Goal: Entertainment & Leisure: Consume media (video, audio)

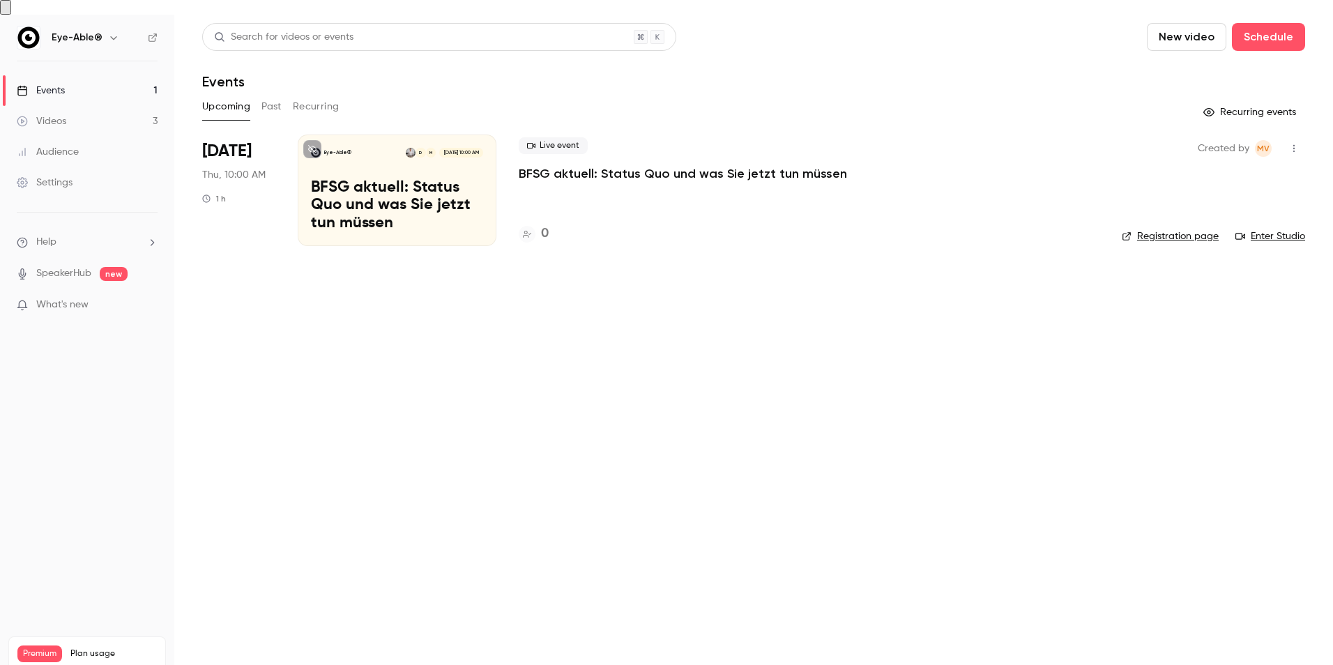
click at [58, 114] on div "Videos" at bounding box center [42, 121] width 50 height 14
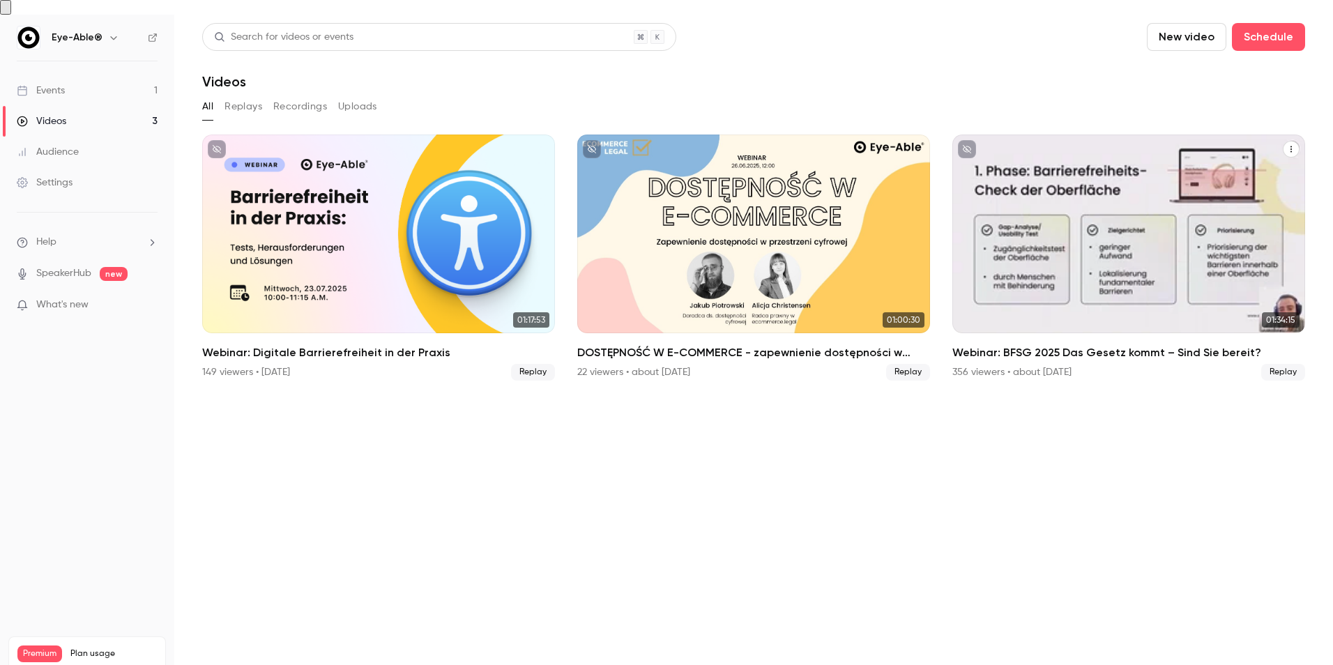
click at [1165, 199] on div "Webinar: BFSG 2025 Das Gesetz kommt – Sind Sie bereit?" at bounding box center [1129, 234] width 353 height 199
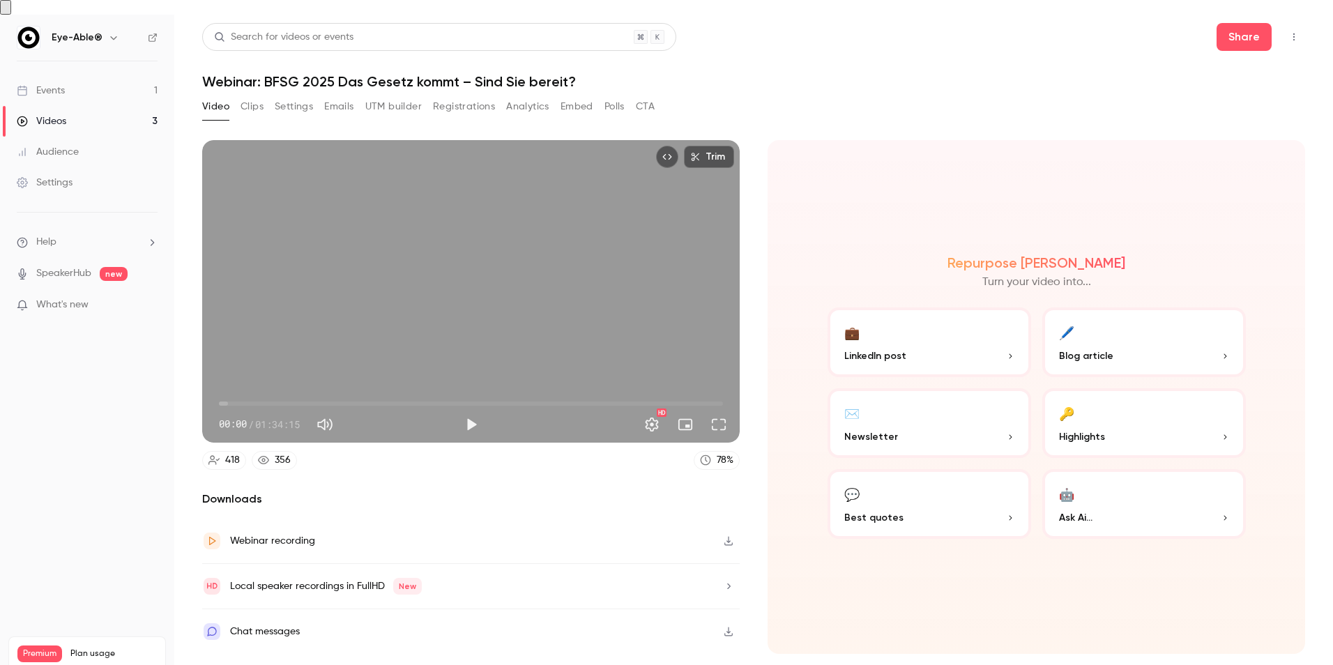
click at [332, 96] on button "Emails" at bounding box center [338, 107] width 29 height 22
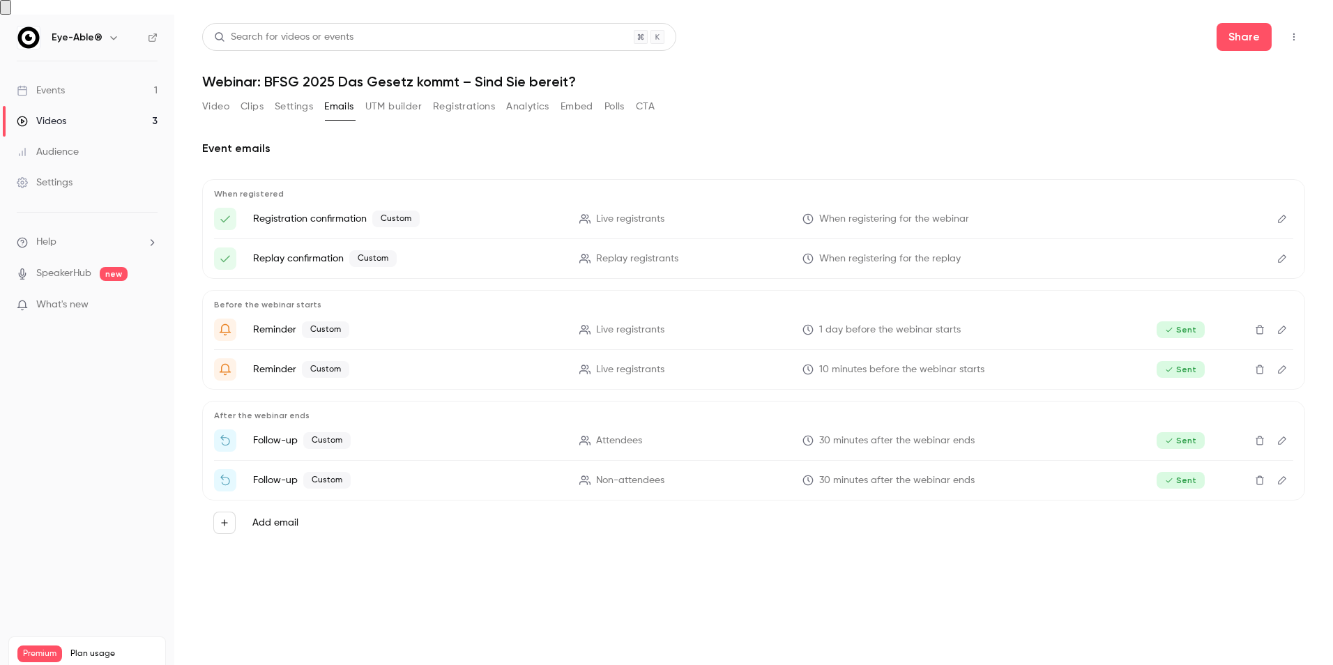
click at [221, 96] on button "Video" at bounding box center [215, 107] width 27 height 22
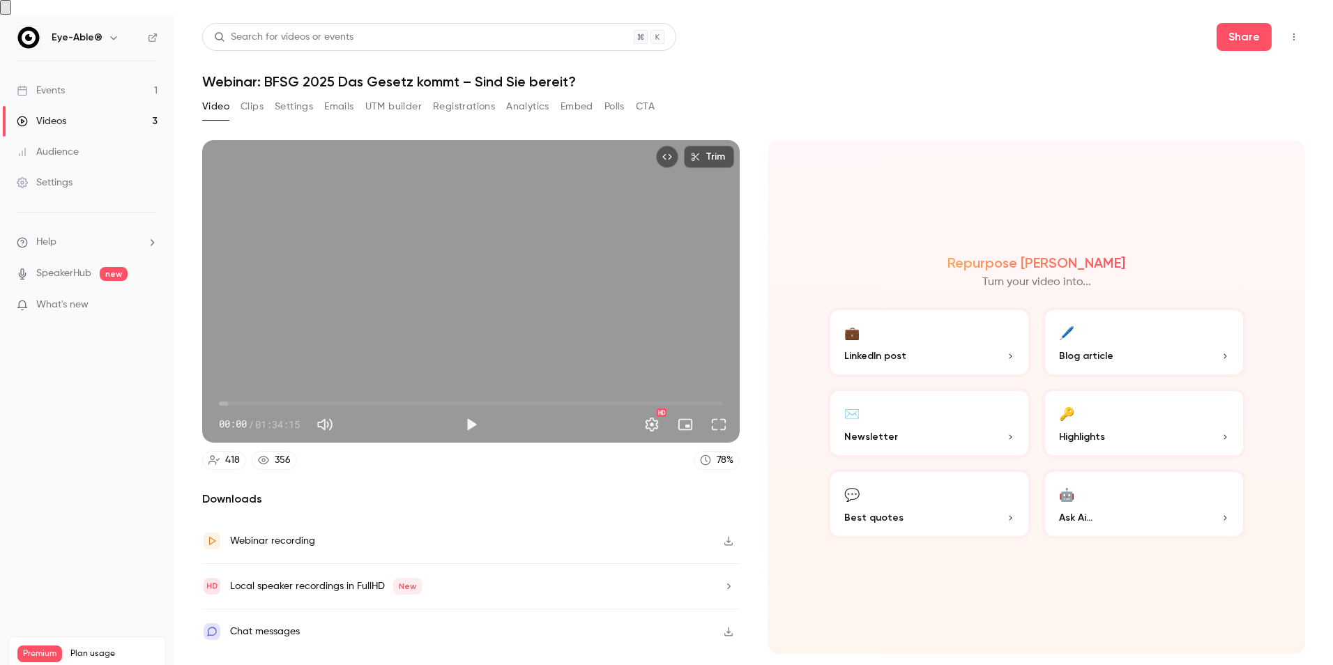
click at [567, 519] on div "Webinar recording" at bounding box center [471, 541] width 538 height 45
click at [476, 411] on button "Play" at bounding box center [471, 425] width 28 height 28
type input "***"
type input "**"
type input "***"
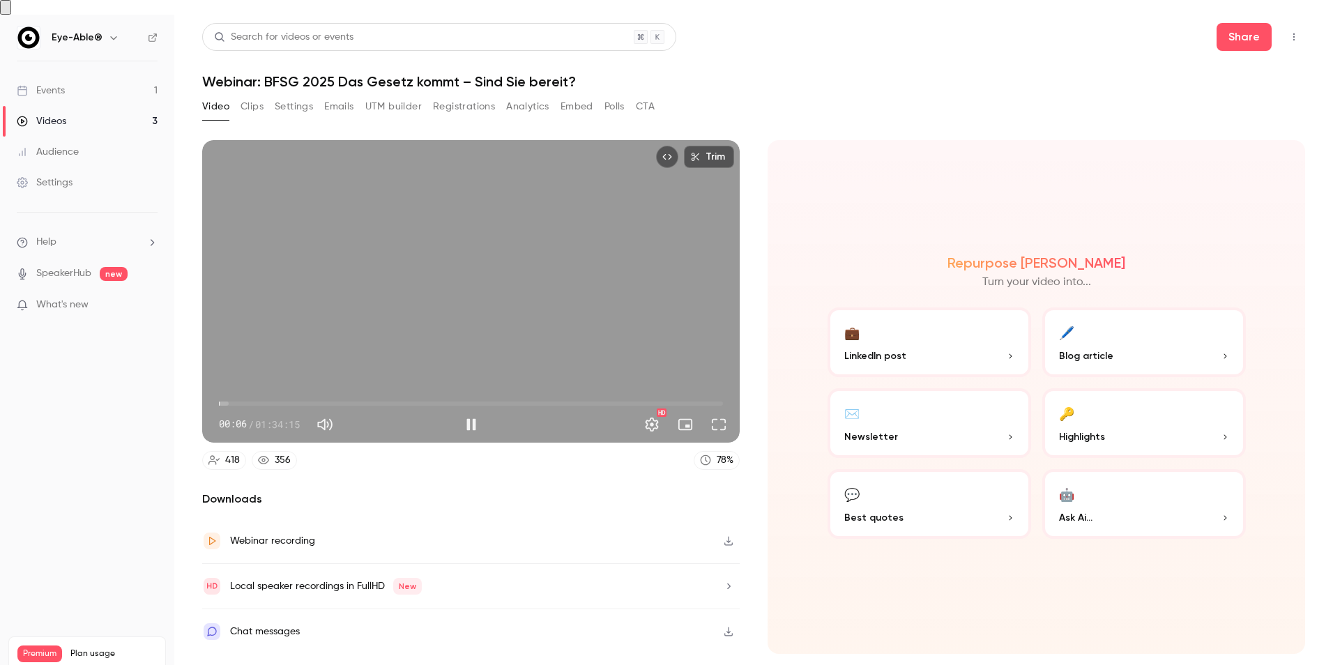
type input "**"
type input "***"
type input "**"
type input "***"
type input "*"
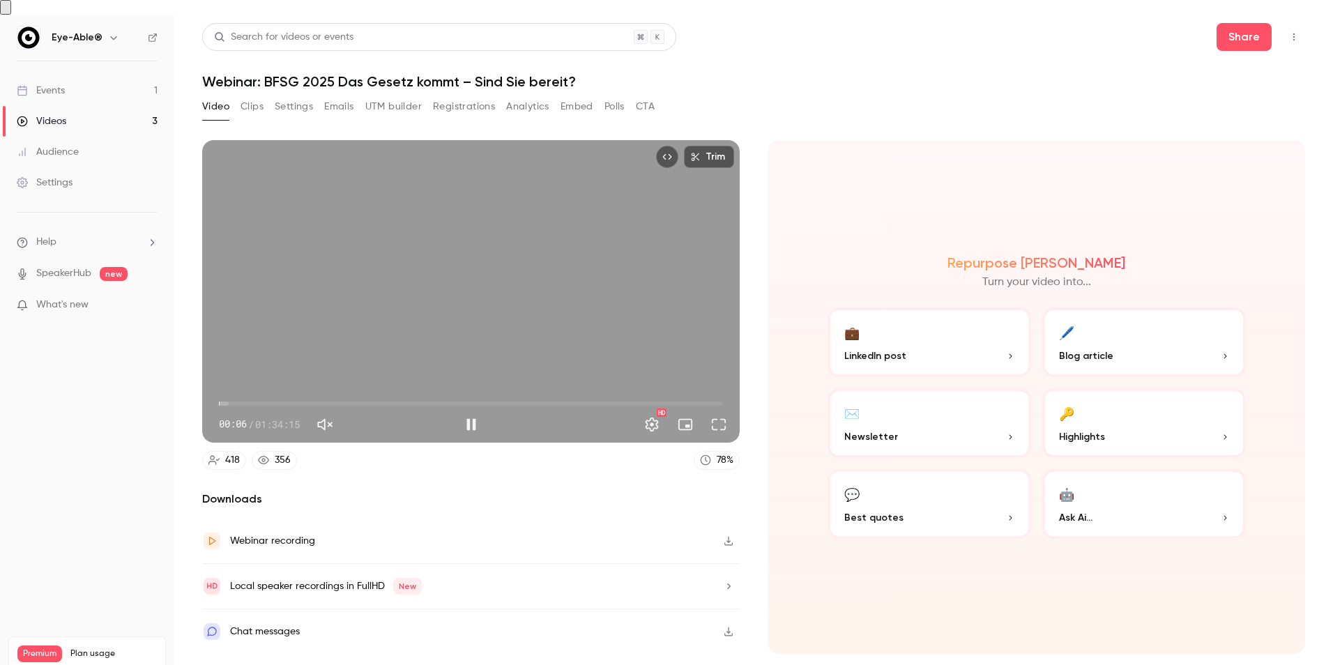
drag, startPoint x: 407, startPoint y: 407, endPoint x: 345, endPoint y: 411, distance: 61.6
click at [345, 420] on span at bounding box center [341, 424] width 8 height 8
click at [422, 393] on span "37:56" at bounding box center [471, 404] width 504 height 22
click at [400, 393] on span "33:46" at bounding box center [471, 404] width 504 height 22
click at [374, 393] on span "33:46" at bounding box center [471, 404] width 504 height 22
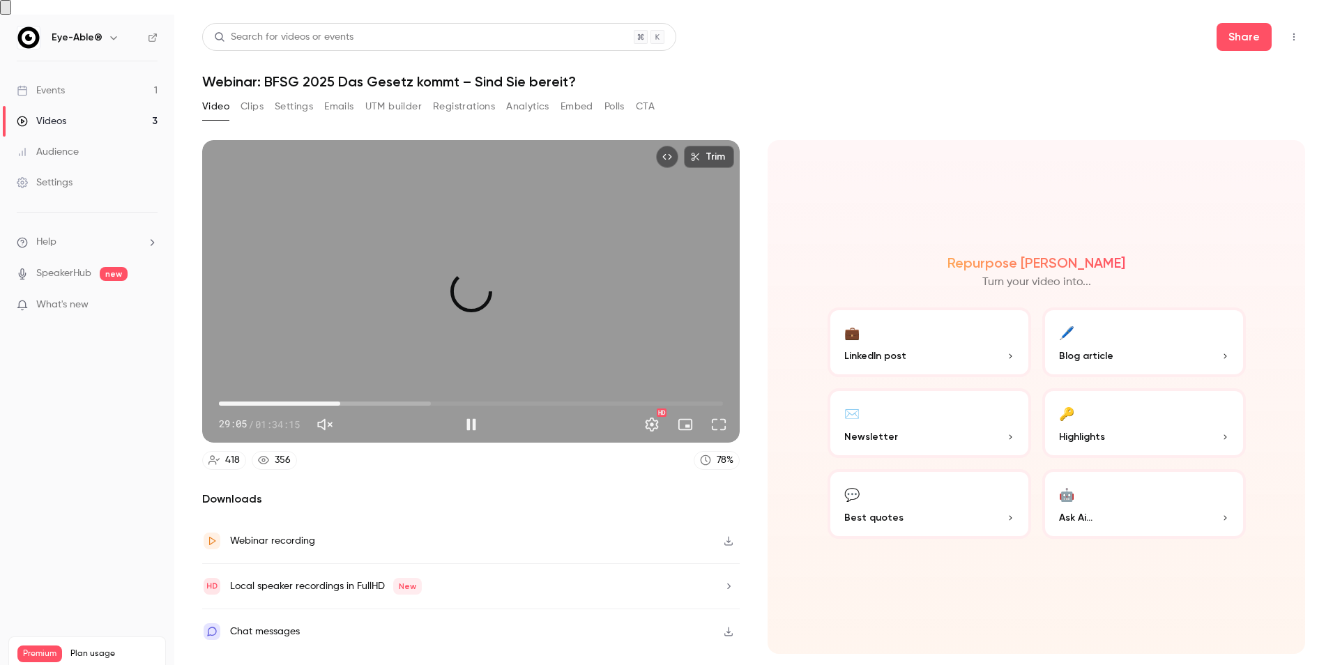
click at [340, 393] on span "22:41" at bounding box center [471, 404] width 504 height 22
click at [317, 393] on span "22:46" at bounding box center [471, 404] width 504 height 22
click at [298, 393] on span "18:16" at bounding box center [471, 404] width 504 height 22
click at [287, 393] on span "14:52" at bounding box center [471, 404] width 504 height 22
click at [279, 393] on span "11:12" at bounding box center [471, 404] width 504 height 22
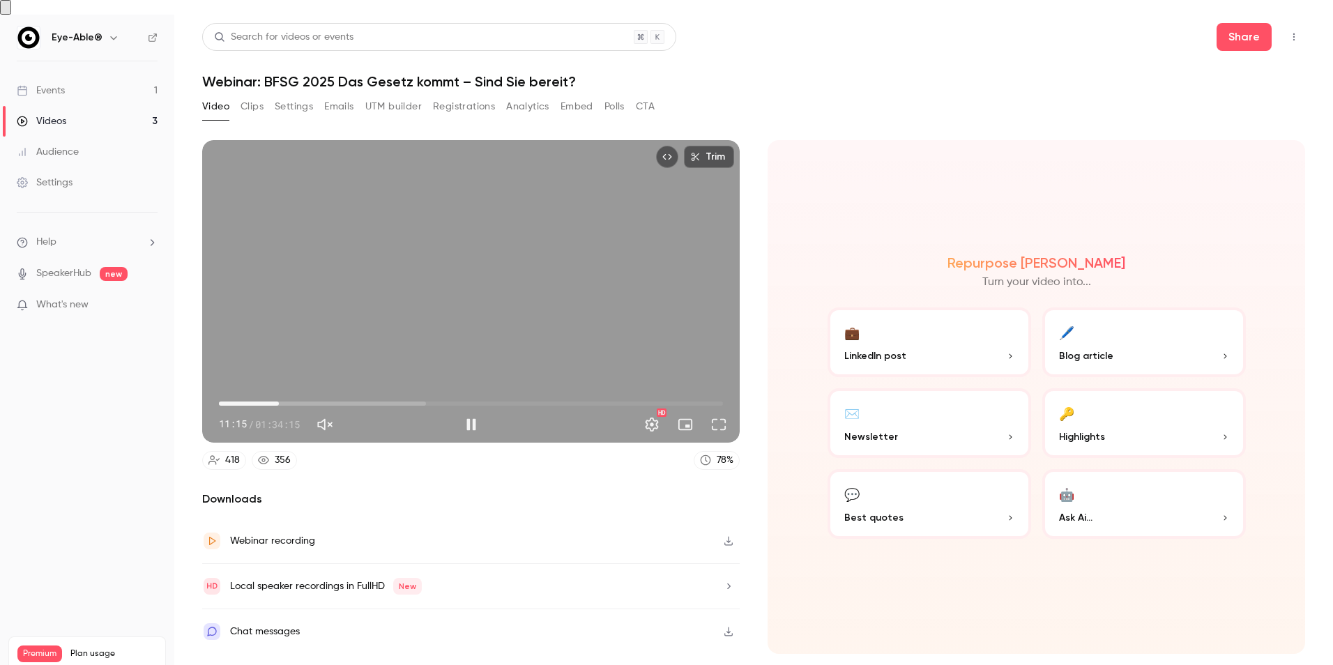
click at [271, 393] on span "11:15" at bounding box center [471, 404] width 504 height 22
click at [263, 393] on span "09:48" at bounding box center [471, 404] width 504 height 22
click at [257, 402] on span "07:02" at bounding box center [257, 404] width 4 height 4
click at [255, 402] on span "07:02" at bounding box center [257, 404] width 4 height 4
click at [250, 402] on span "06:09" at bounding box center [252, 404] width 4 height 4
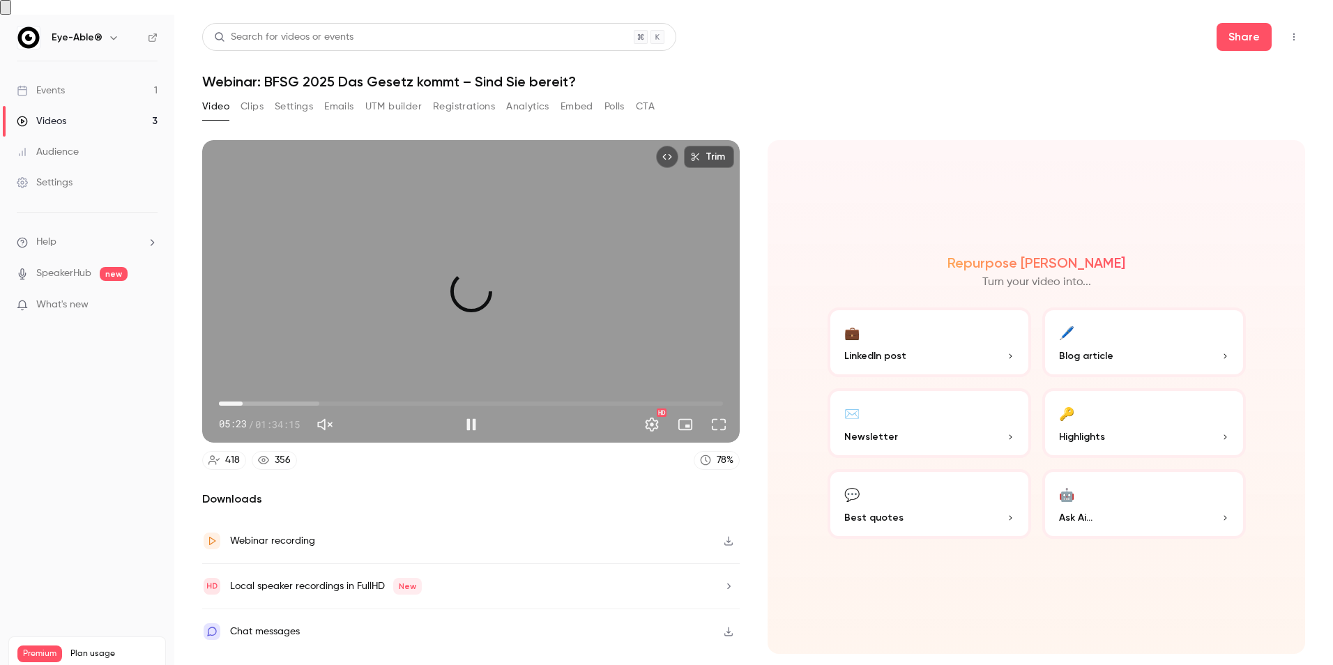
click at [243, 402] on span "04:26" at bounding box center [243, 404] width 4 height 4
click at [239, 402] on span "03:46" at bounding box center [239, 404] width 4 height 4
click at [238, 402] on span "03:51" at bounding box center [240, 404] width 4 height 4
click at [477, 411] on button "Pause" at bounding box center [471, 425] width 28 height 28
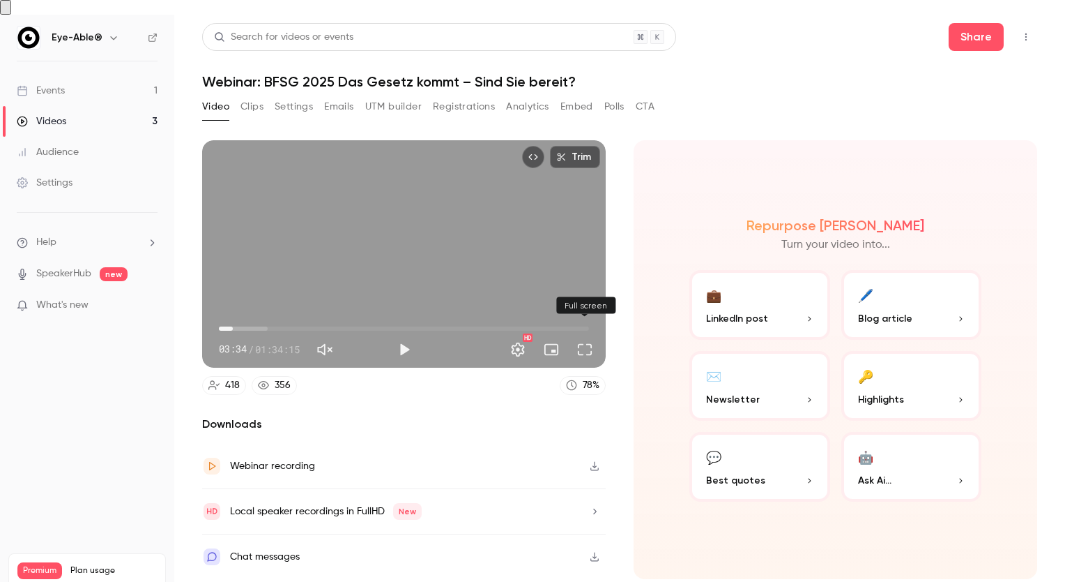
click at [582, 335] on button "Full screen" at bounding box center [585, 349] width 28 height 28
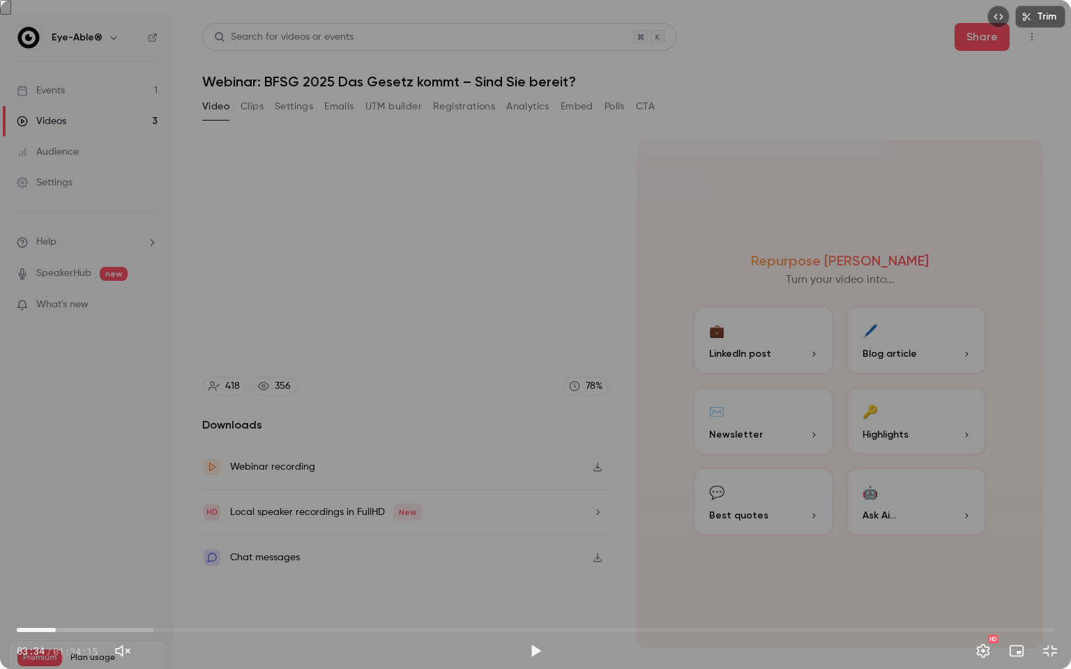
click at [65, 628] on span "03:34" at bounding box center [536, 630] width 1038 height 22
click at [77, 625] on span "05:30" at bounding box center [536, 630] width 1038 height 22
click at [58, 631] on span "05:30" at bounding box center [536, 630] width 1038 height 22
drag, startPoint x: 53, startPoint y: 632, endPoint x: 61, endPoint y: 633, distance: 7.8
click at [61, 632] on span "03:59" at bounding box center [61, 630] width 4 height 4
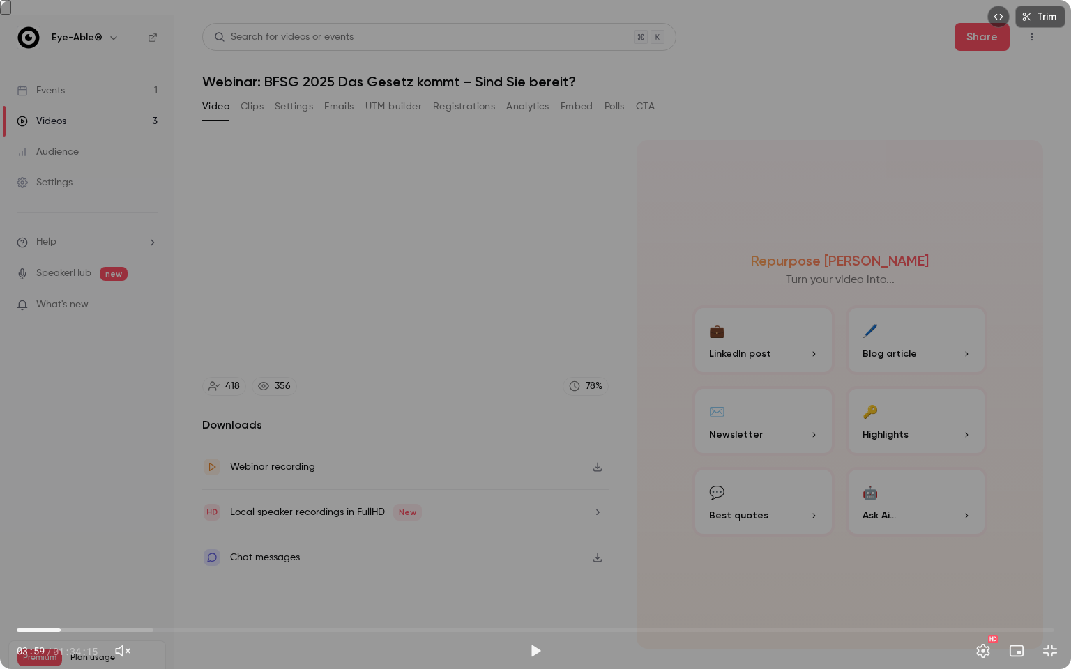
click at [59, 630] on span "03:59" at bounding box center [61, 630] width 4 height 4
click at [513, 528] on div "Trim 03:32 03:32 / 01:34:15 HD" at bounding box center [535, 334] width 1071 height 669
click at [68, 628] on span "04:24" at bounding box center [65, 630] width 4 height 4
click at [73, 629] on span "04:57" at bounding box center [71, 630] width 4 height 4
click at [71, 632] on span "04:56" at bounding box center [71, 630] width 4 height 4
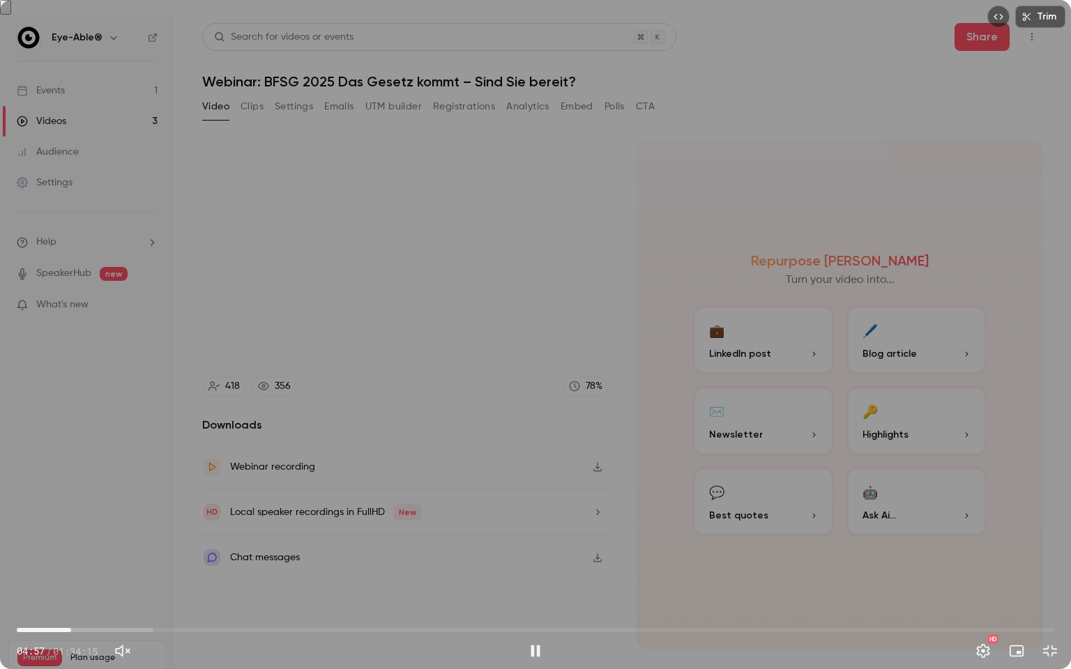
click at [70, 629] on span "04:57" at bounding box center [71, 630] width 4 height 4
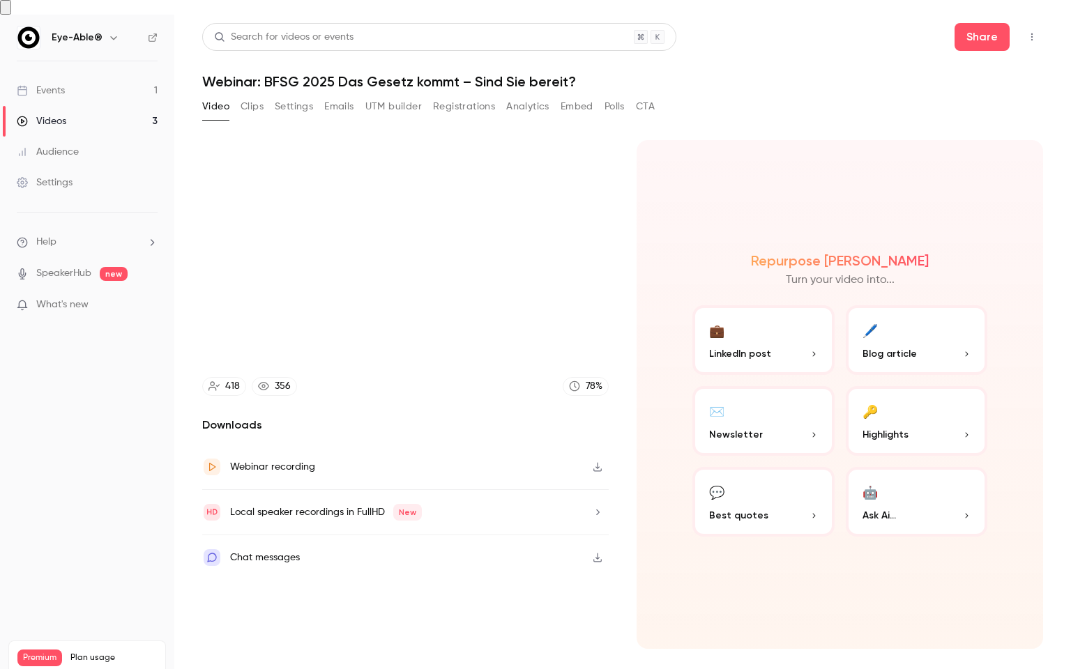
type input "******"
